Goal: Information Seeking & Learning: Learn about a topic

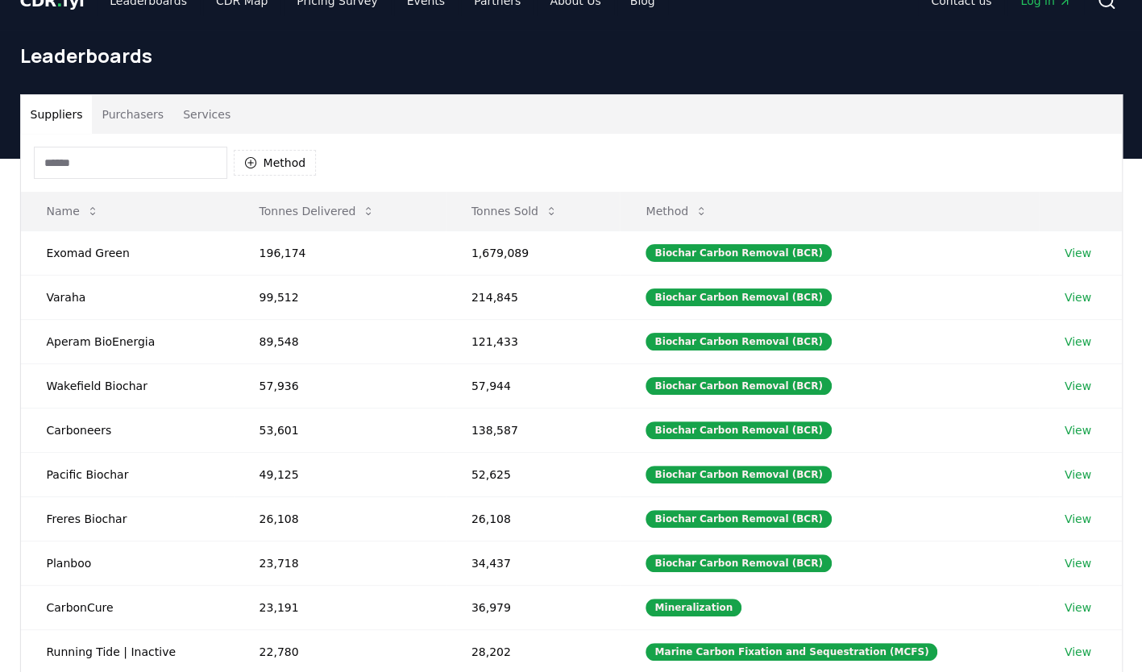
scroll to position [32, 0]
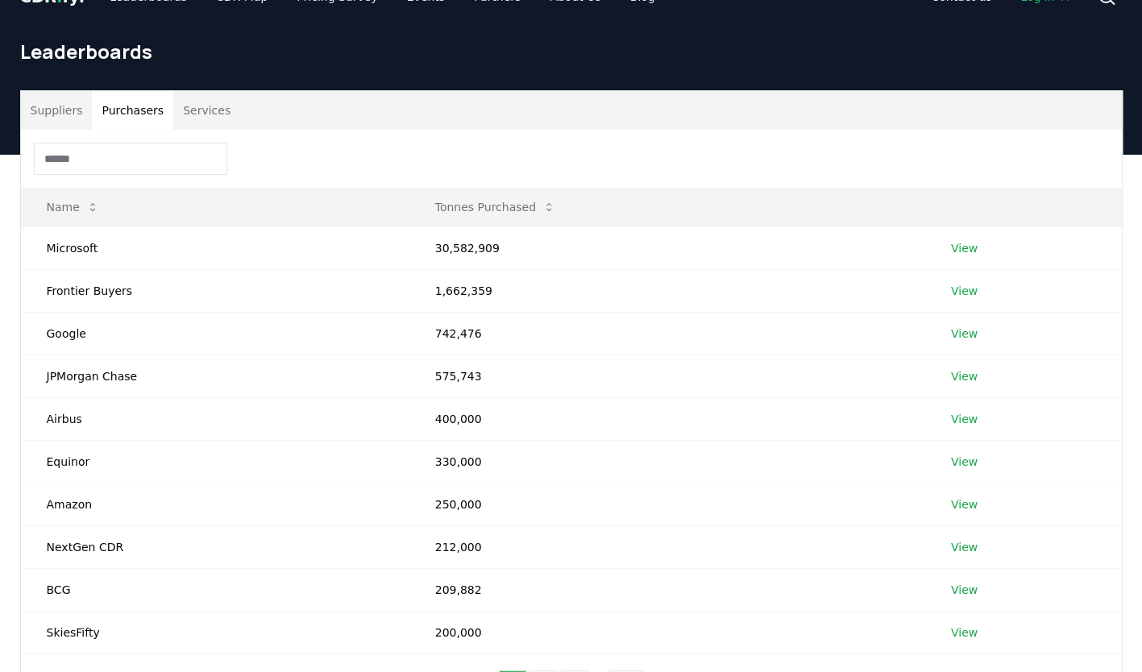
click at [123, 118] on button "Purchasers" at bounding box center [132, 110] width 81 height 39
drag, startPoint x: 38, startPoint y: 201, endPoint x: 472, endPoint y: 310, distance: 448.0
click at [470, 309] on table "Name Tonnes Purchased Microsoft 30,582,909 View Frontier Buyers 1,662,359 View …" at bounding box center [571, 421] width 1101 height 467
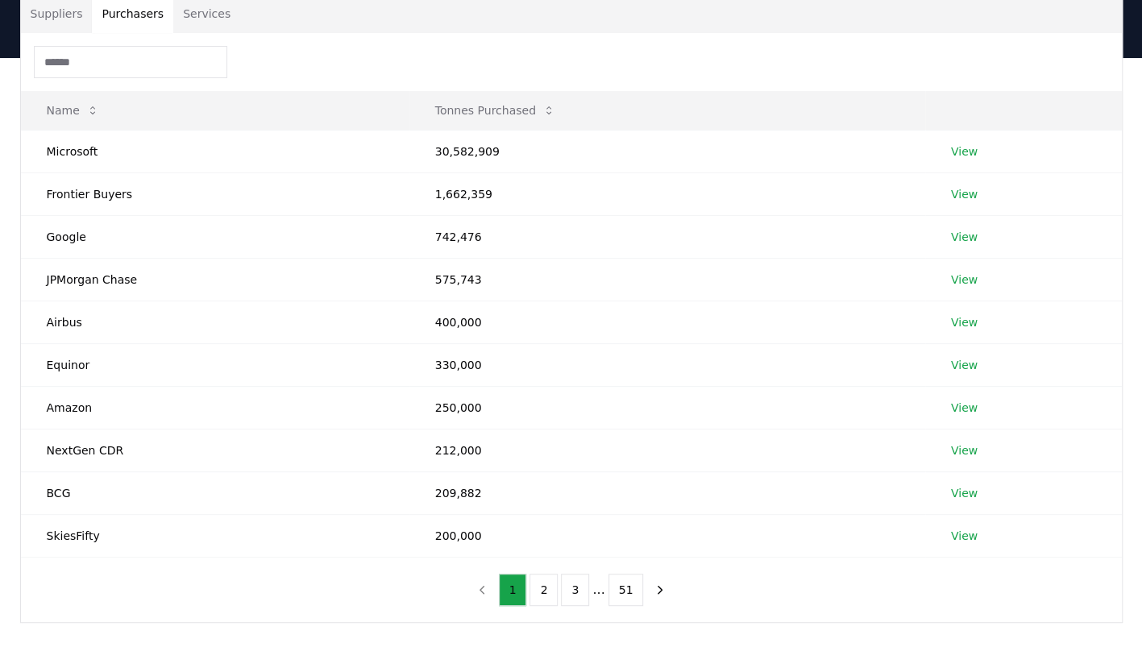
scroll to position [126, 0]
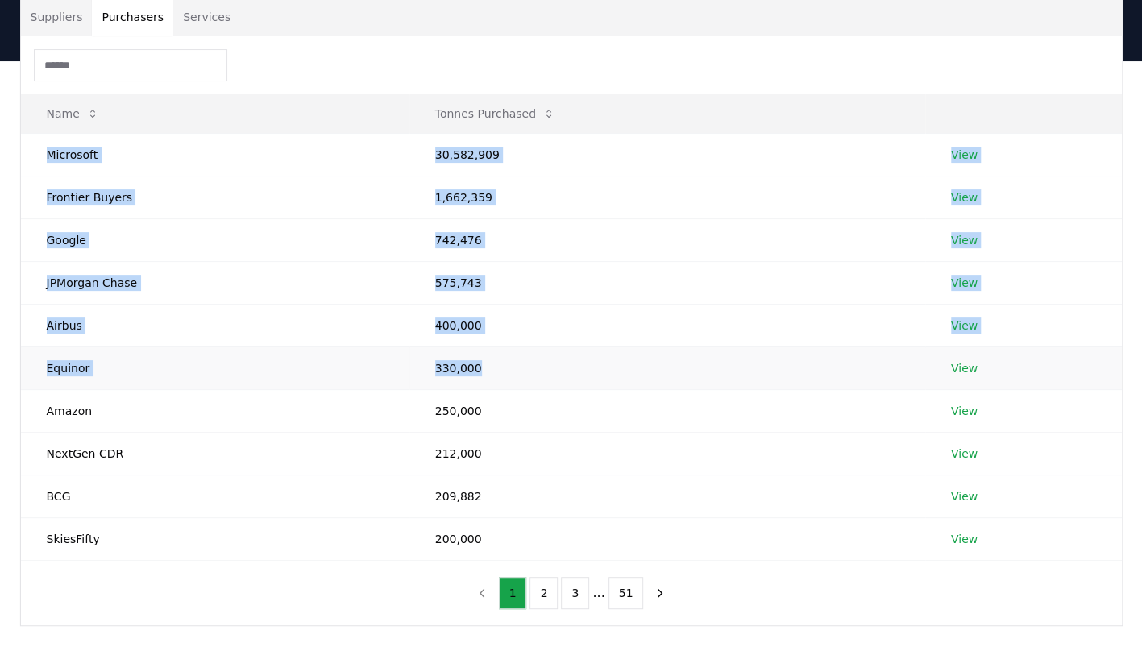
drag, startPoint x: 43, startPoint y: 152, endPoint x: 597, endPoint y: 355, distance: 590.2
click at [597, 355] on tbody "Microsoft 30,582,909 View Frontier Buyers 1,662,359 View Google 742,476 View JP…" at bounding box center [571, 346] width 1101 height 427
drag, startPoint x: 47, startPoint y: 110, endPoint x: 163, endPoint y: 155, distance: 124.5
click at [162, 155] on table "Name Tonnes Purchased Microsoft 30,582,909 View Frontier Buyers 1,662,359 View …" at bounding box center [571, 327] width 1101 height 467
drag, startPoint x: 44, startPoint y: 102, endPoint x: 153, endPoint y: 315, distance: 240.1
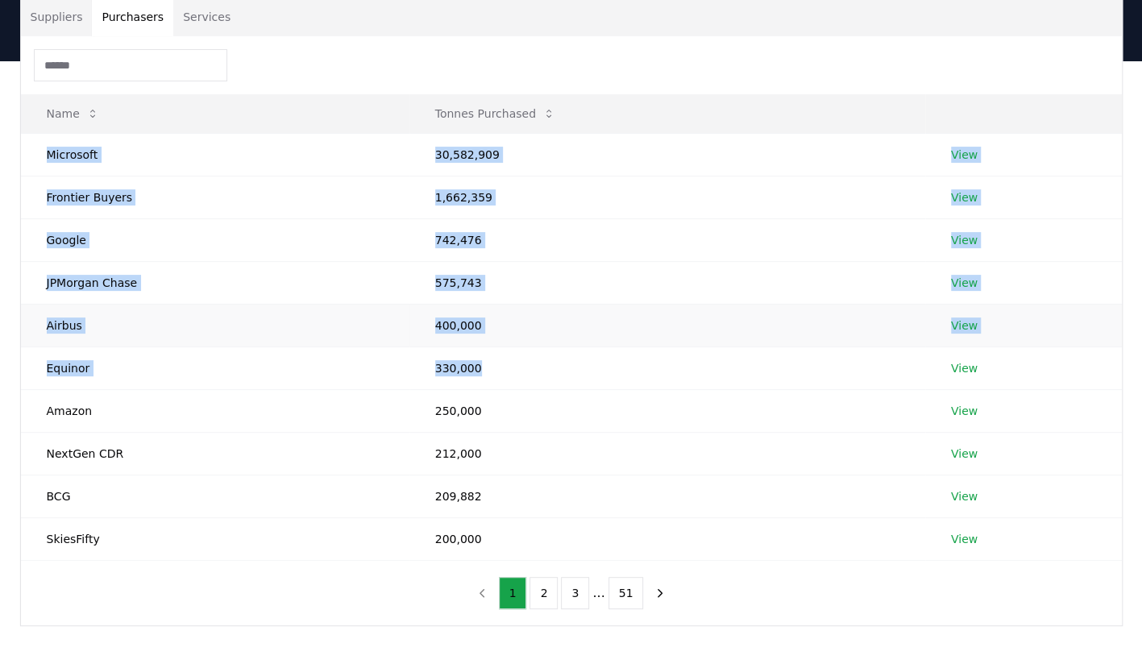
click at [153, 315] on table "Name Tonnes Purchased Microsoft 30,582,909 View Frontier Buyers 1,662,359 View …" at bounding box center [571, 327] width 1101 height 467
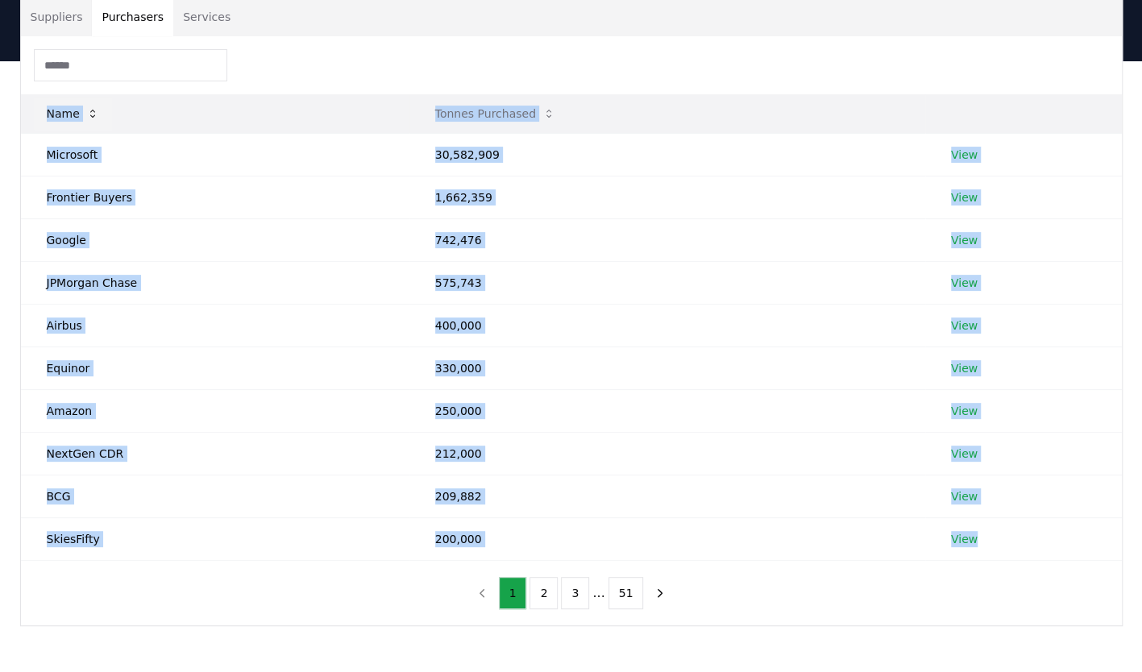
drag, startPoint x: 1001, startPoint y: 536, endPoint x: 39, endPoint y: 119, distance: 1048.6
click at [39, 119] on table "Name Tonnes Purchased Microsoft 30,582,909 View Frontier Buyers 1,662,359 View …" at bounding box center [571, 327] width 1101 height 467
copy table "Name Tonnes Purchased Microsoft 30,582,909 View Frontier Buyers 1,662,359 View …"
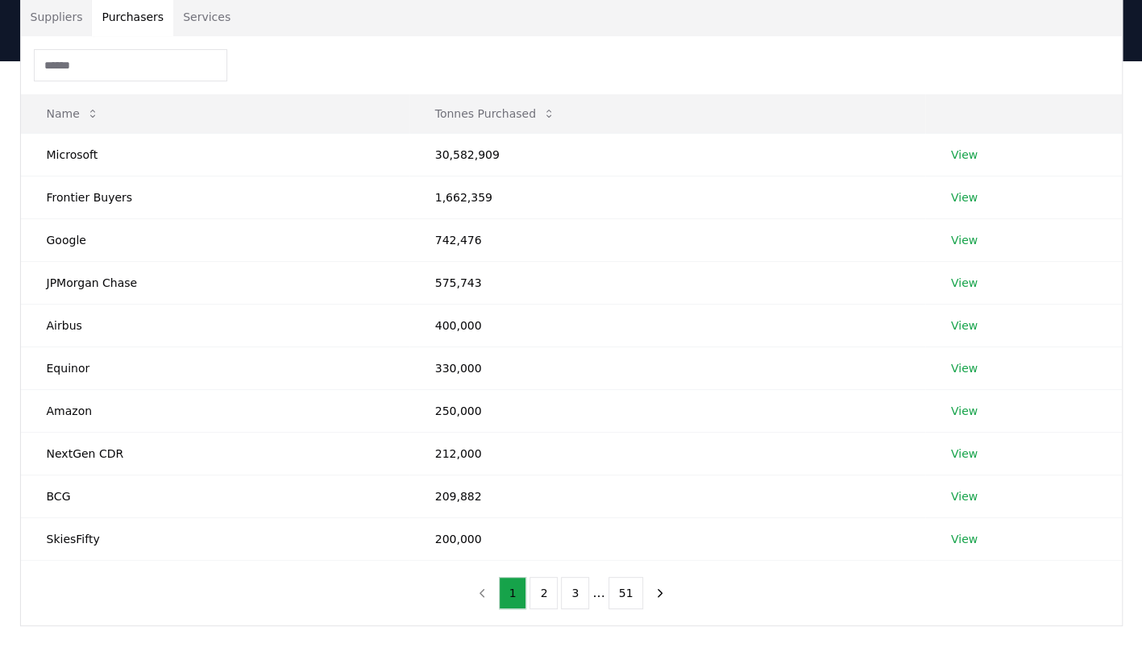
click at [324, 71] on div at bounding box center [571, 65] width 1101 height 58
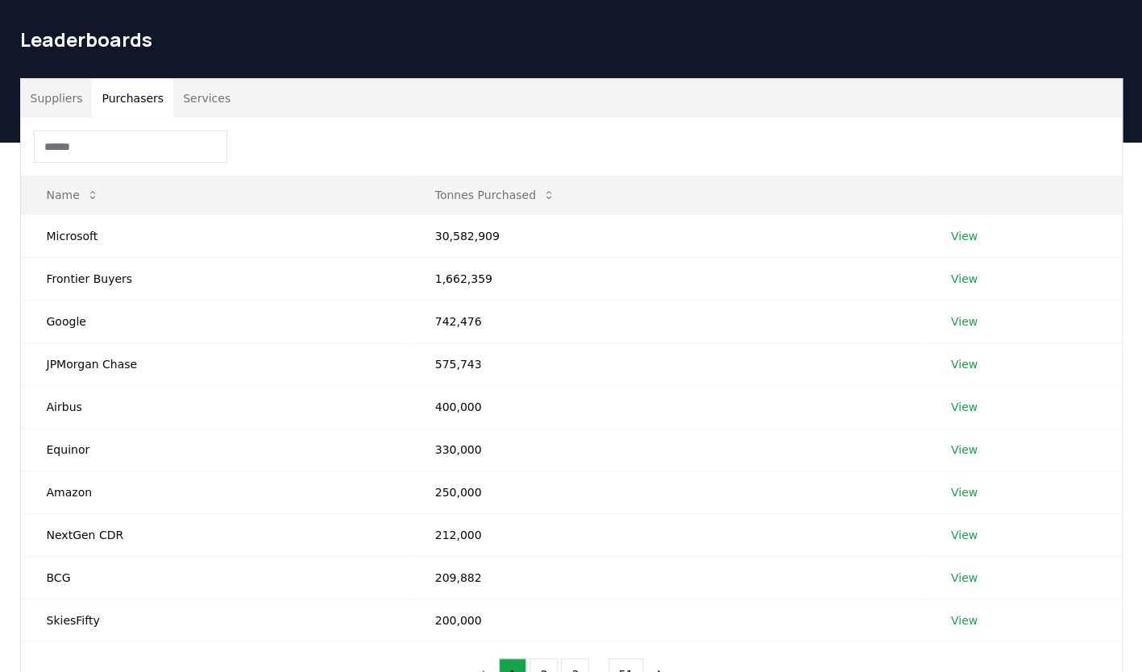
scroll to position [0, 0]
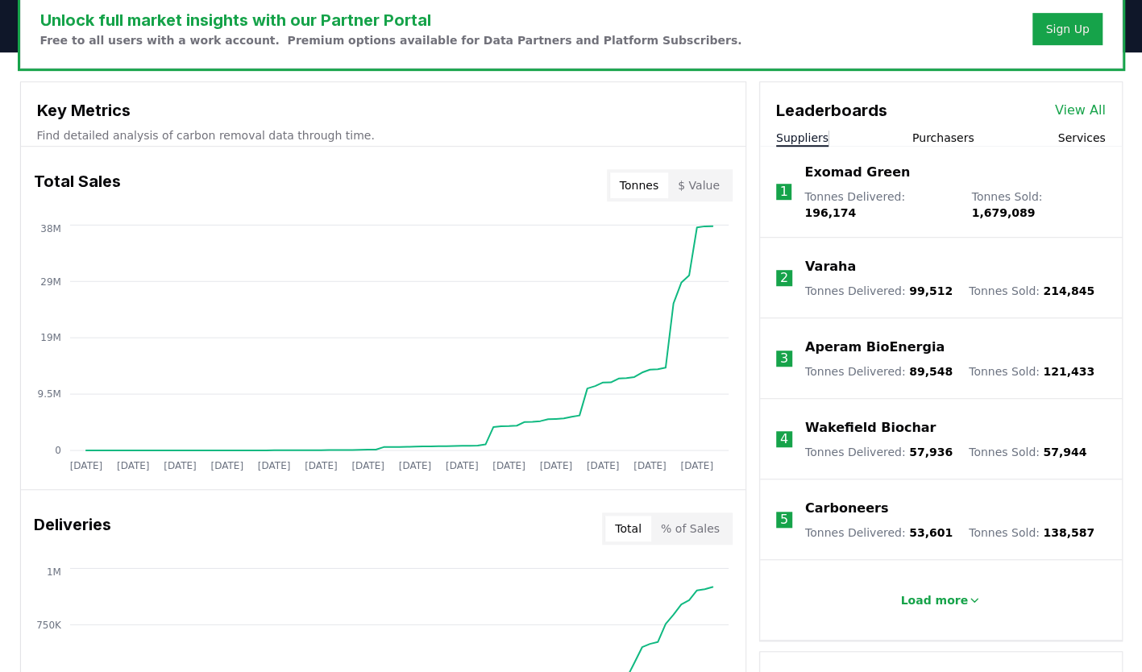
scroll to position [513, 0]
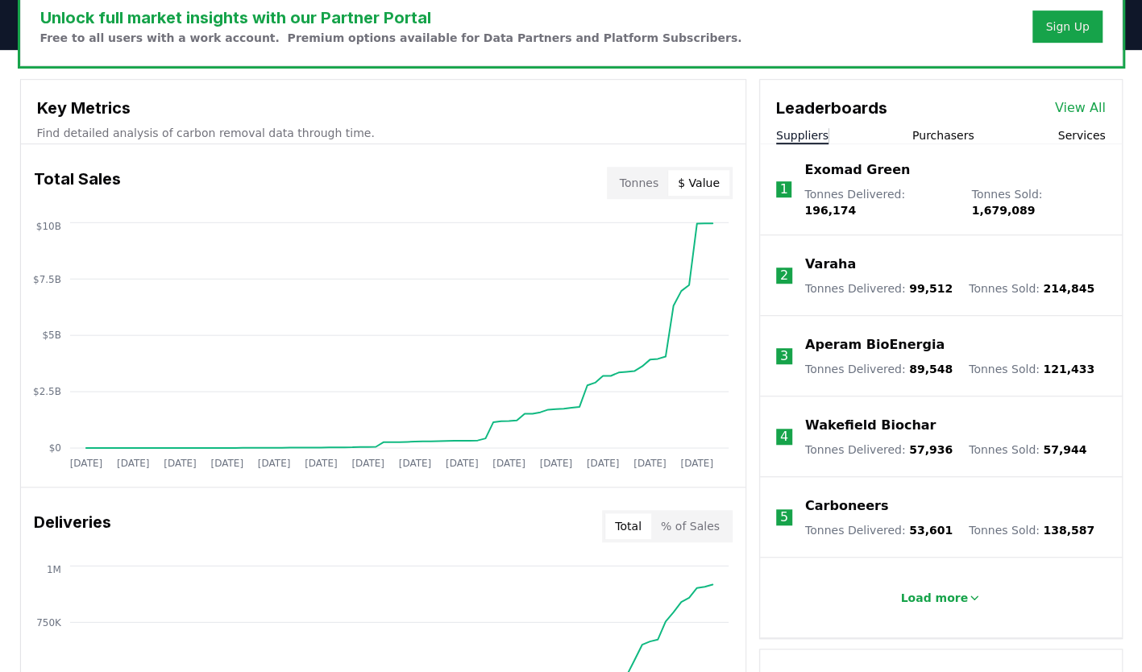
click at [702, 182] on button "$ Value" at bounding box center [698, 183] width 61 height 26
click at [622, 180] on button "Tonnes" at bounding box center [639, 183] width 58 height 26
click at [814, 39] on div "Unlock full market insights with our Partner Portal Free to all users with a wo…" at bounding box center [571, 25] width 1101 height 79
